Goal: Task Accomplishment & Management: Manage account settings

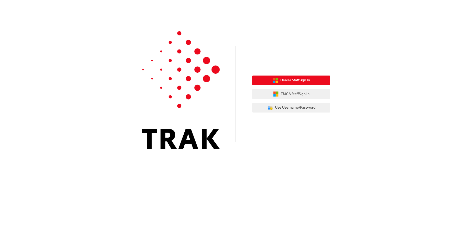
click at [296, 77] on button "Dealer Staff Sign In" at bounding box center [291, 80] width 78 height 10
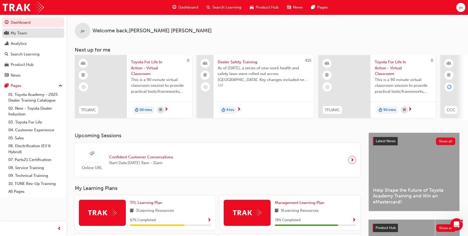
click at [16, 35] on div "My Team" at bounding box center [19, 33] width 16 height 6
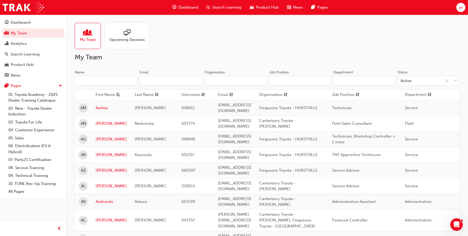
click at [89, 78] on input "Name" at bounding box center [106, 81] width 63 height 10
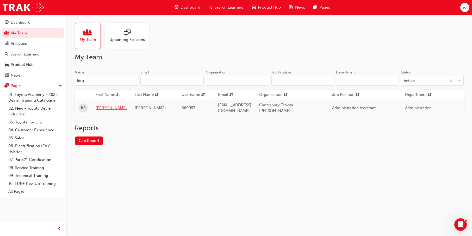
type input "kira"
click at [99, 105] on link "[PERSON_NAME]" at bounding box center [111, 108] width 31 height 6
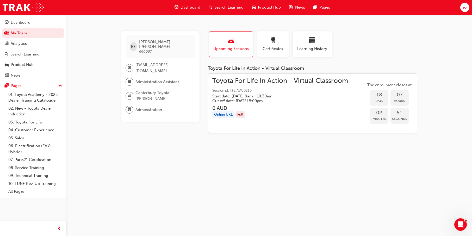
click at [311, 114] on div "Online URL Full" at bounding box center [280, 114] width 136 height 7
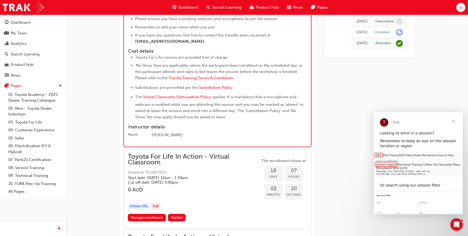
scroll to position [3226, 0]
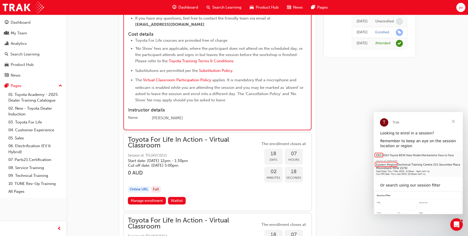
click at [452, 119] on span "Close" at bounding box center [453, 121] width 19 height 19
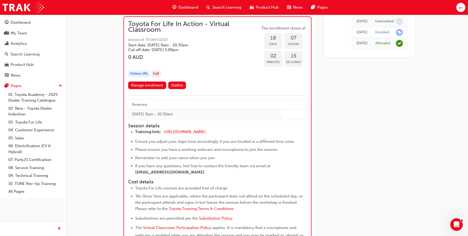
scroll to position [3070, 0]
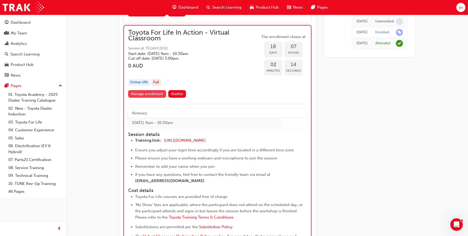
click at [148, 96] on link "Manage enrollment" at bounding box center [147, 94] width 38 height 8
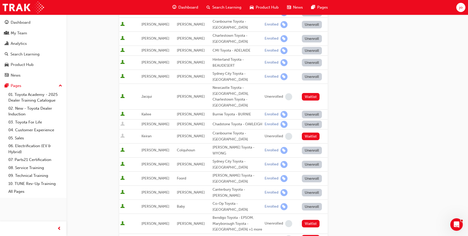
scroll to position [156, 0]
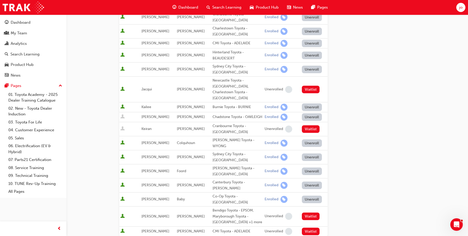
click at [306, 181] on button "Unenroll" at bounding box center [312, 185] width 20 height 8
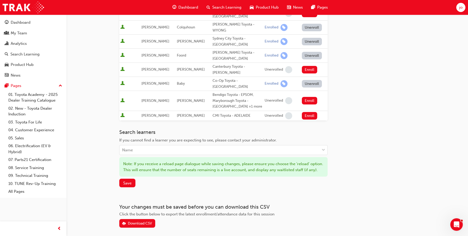
scroll to position [286, 0]
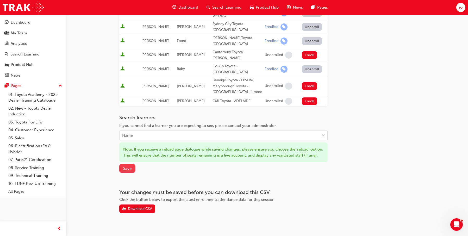
click at [130, 166] on span "Save" at bounding box center [127, 168] width 8 height 5
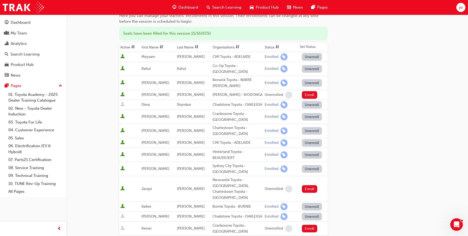
scroll to position [0, 0]
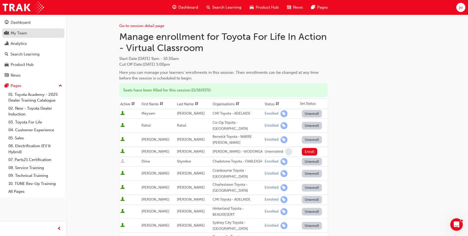
click at [23, 33] on div "My Team" at bounding box center [19, 33] width 16 height 6
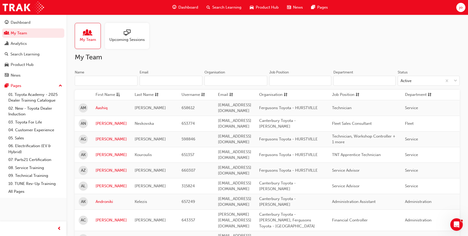
click at [88, 80] on input "Name" at bounding box center [106, 81] width 63 height 10
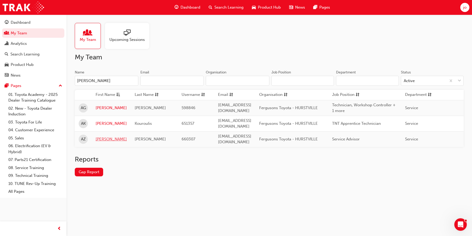
type input "alex"
click at [98, 136] on link "Alex" at bounding box center [111, 139] width 31 height 6
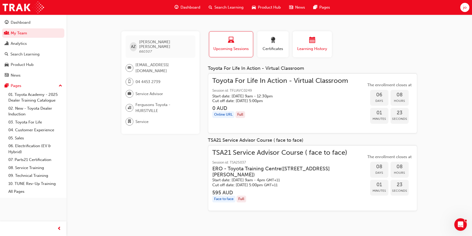
click at [306, 44] on div "button" at bounding box center [312, 41] width 31 height 8
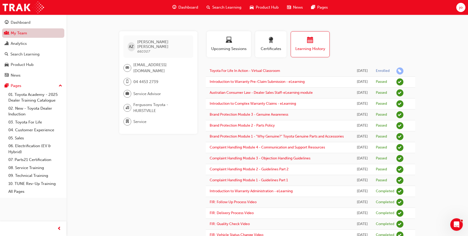
click at [25, 35] on link "My Team" at bounding box center [33, 33] width 62 height 10
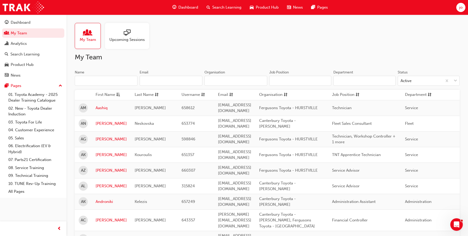
click at [97, 75] on div "Name" at bounding box center [106, 73] width 63 height 6
click at [97, 76] on input "Name" at bounding box center [106, 81] width 63 height 10
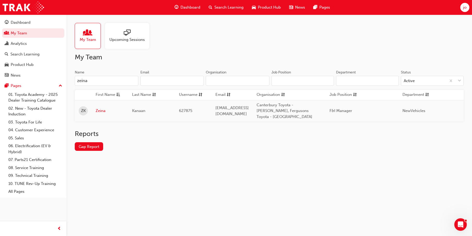
type input "zeina"
click at [100, 111] on td "Zeina" at bounding box center [110, 110] width 36 height 21
click at [100, 109] on link "Zeina" at bounding box center [110, 111] width 29 height 6
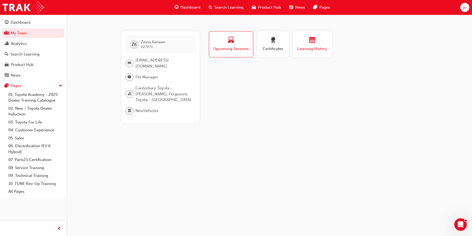
click at [306, 46] on div "Learning History" at bounding box center [312, 44] width 31 height 15
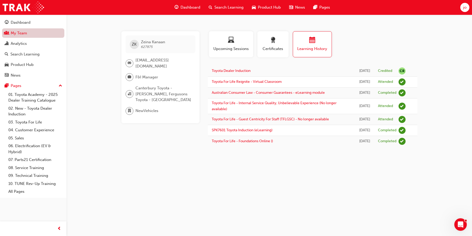
click at [22, 33] on link "My Team" at bounding box center [33, 33] width 62 height 10
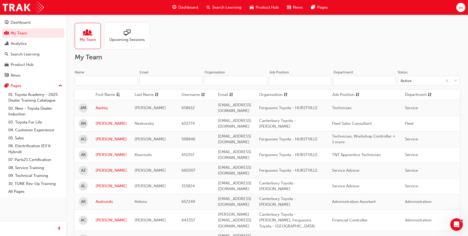
click at [93, 78] on input "Name" at bounding box center [106, 81] width 63 height 10
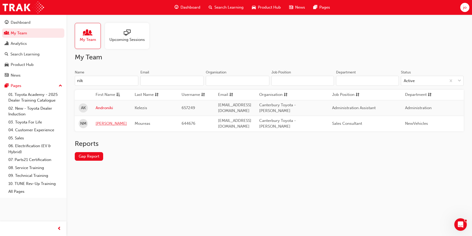
type input "nik"
click at [106, 121] on link "Nikolaos" at bounding box center [111, 124] width 31 height 6
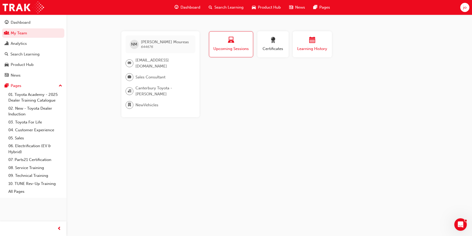
click at [325, 54] on button "Learning History" at bounding box center [312, 44] width 39 height 26
